Goal: Find specific page/section: Find specific page/section

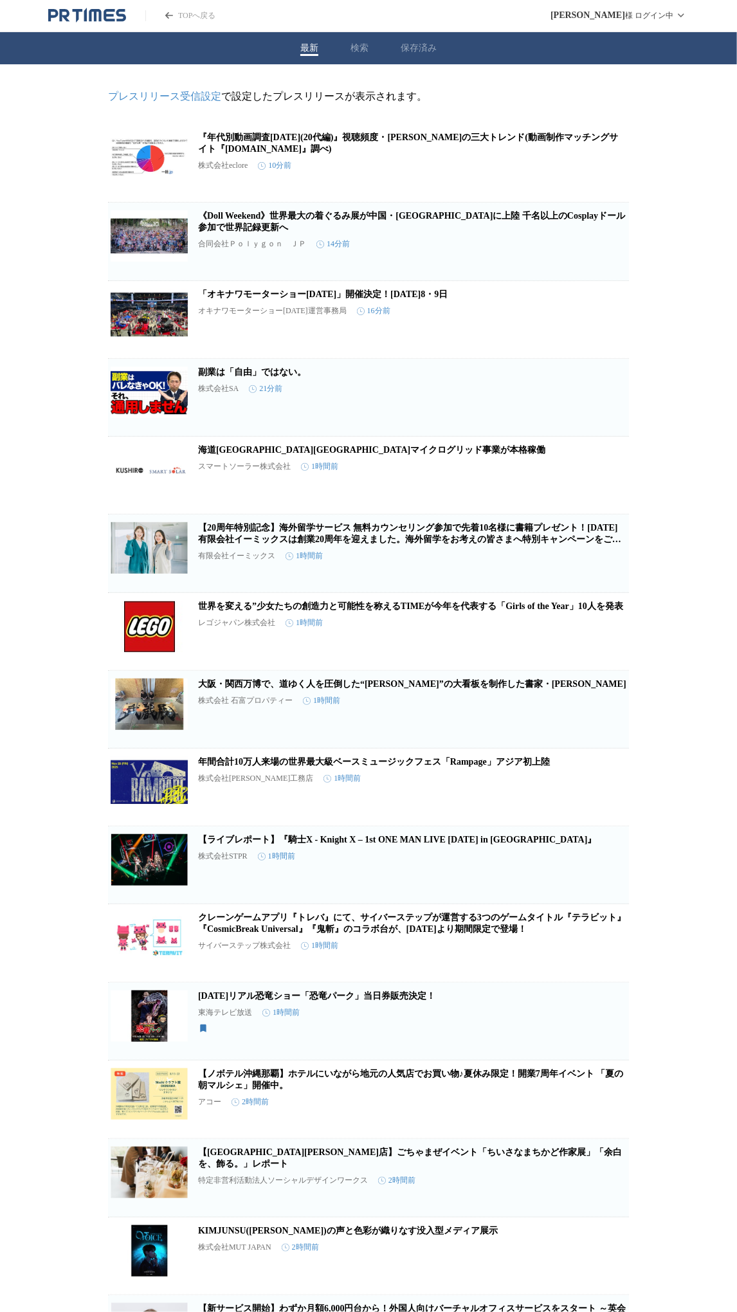
click at [561, 176] on icon "button" at bounding box center [561, 168] width 15 height 15
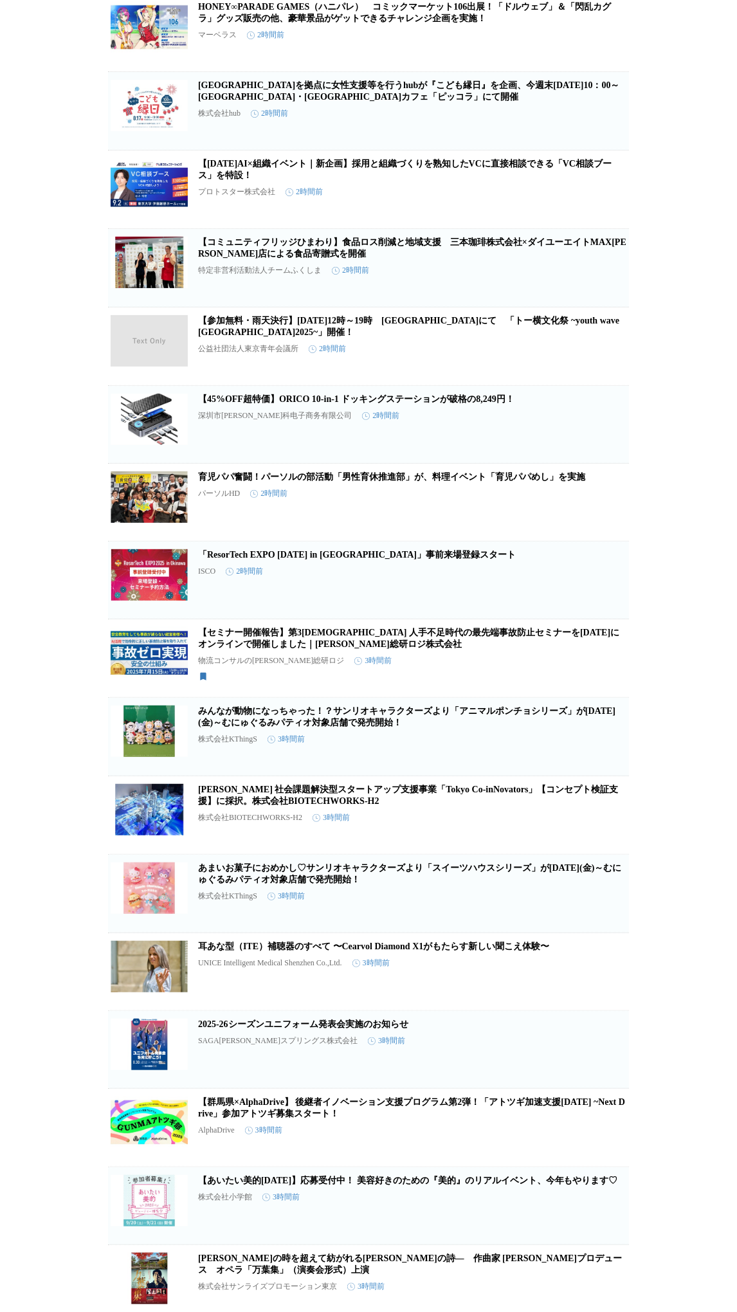
scroll to position [1543, 0]
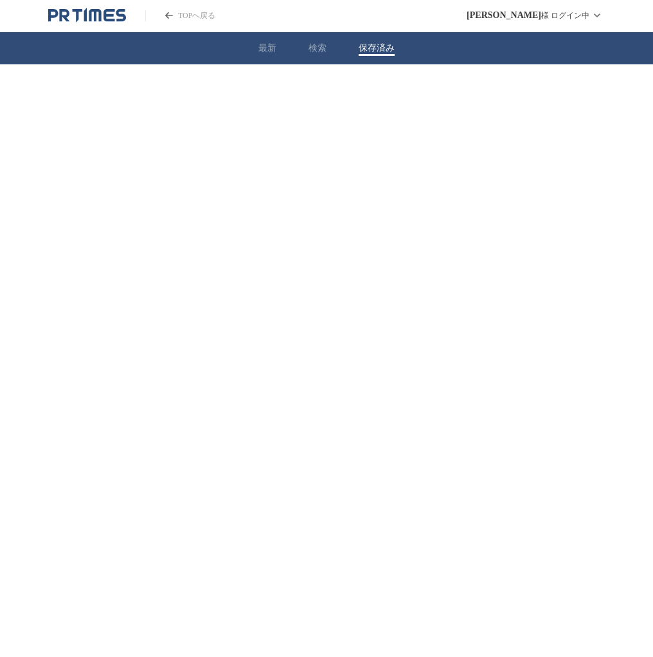
click at [378, 51] on button "保存済み" at bounding box center [377, 48] width 36 height 12
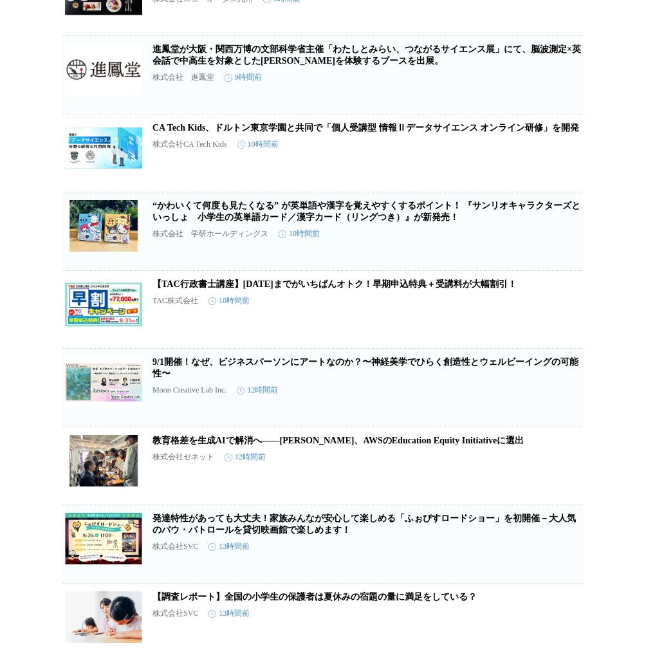
scroll to position [1080, 0]
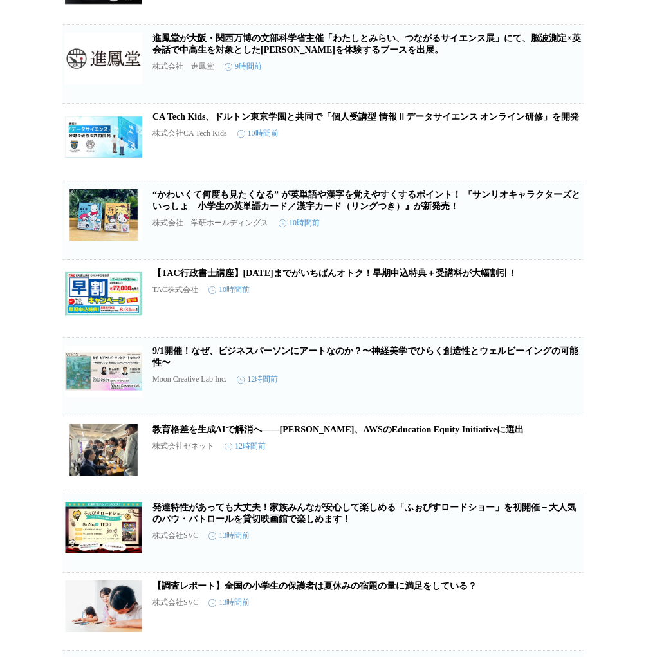
click at [257, 211] on link "“かわいくて何度も見たくなる” が英単語や漢字を覚えやすくするポイント！ 『サンリオキャラクターズといっしょ　小学生の英単語カード／漢字カード（リングつき）』…" at bounding box center [366, 200] width 428 height 21
